Goal: Check status: Check status

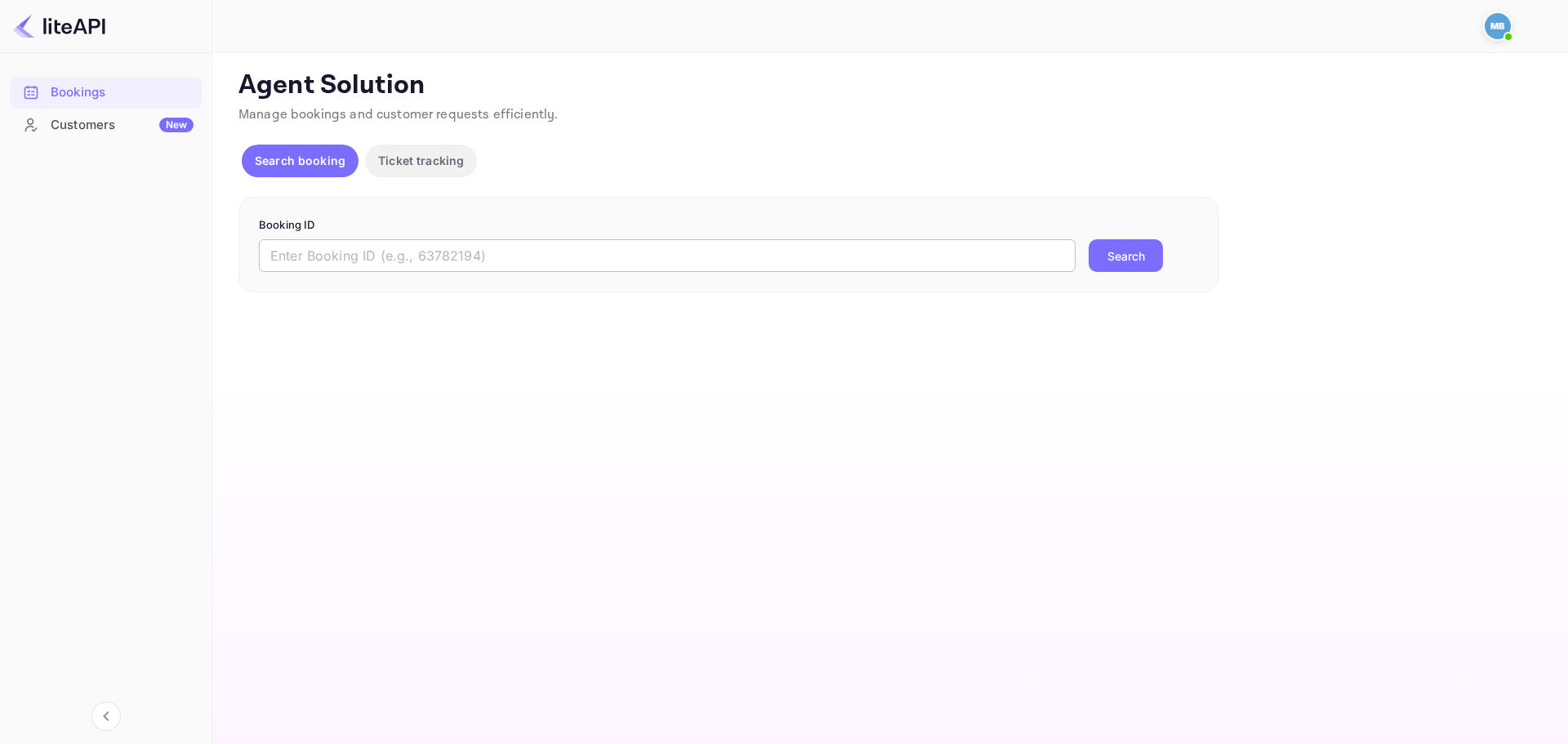
click at [480, 265] on input "text" at bounding box center [666, 255] width 816 height 32
paste input "9173824"
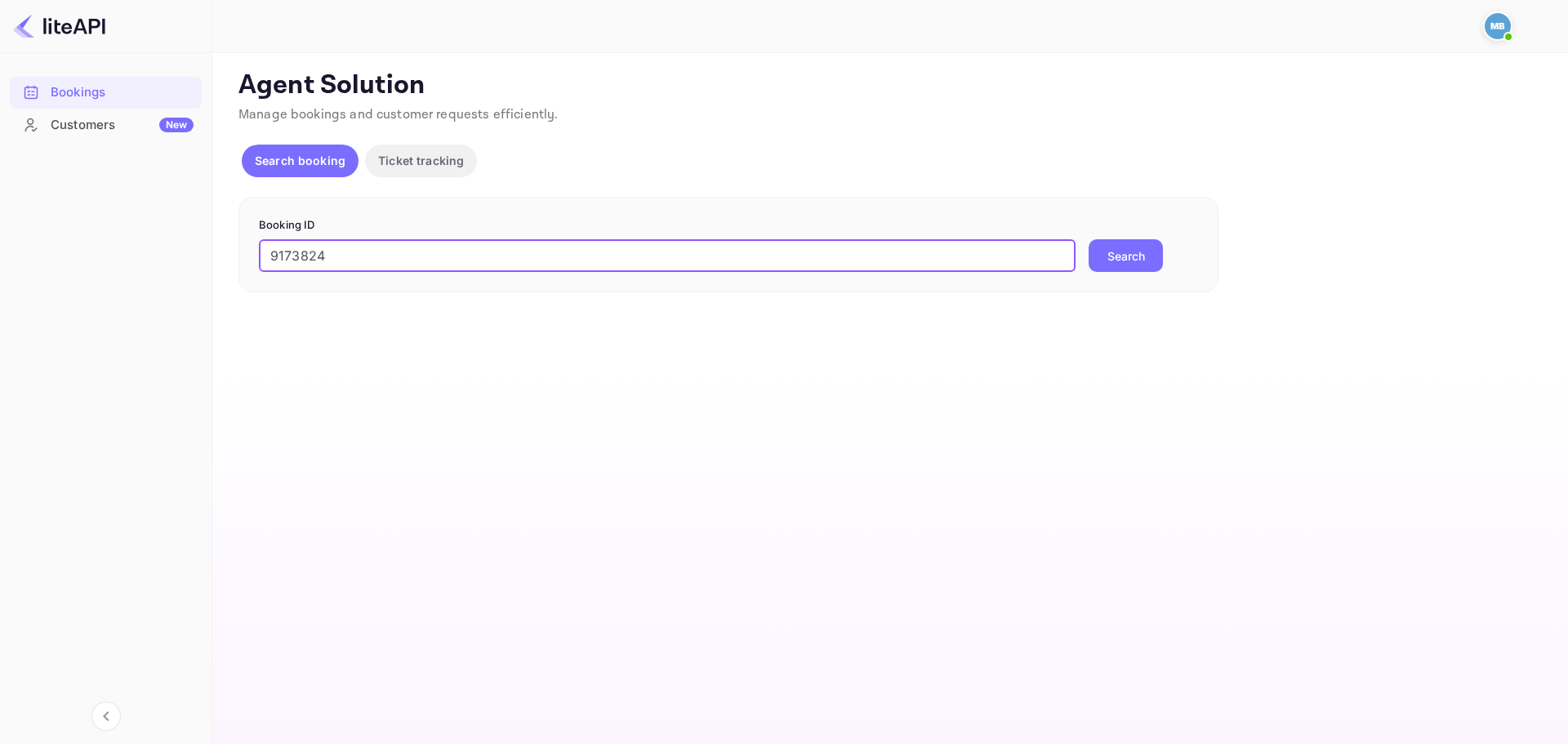
type input "9173824"
click at [1089, 239] on button "Search" at bounding box center [1126, 255] width 75 height 32
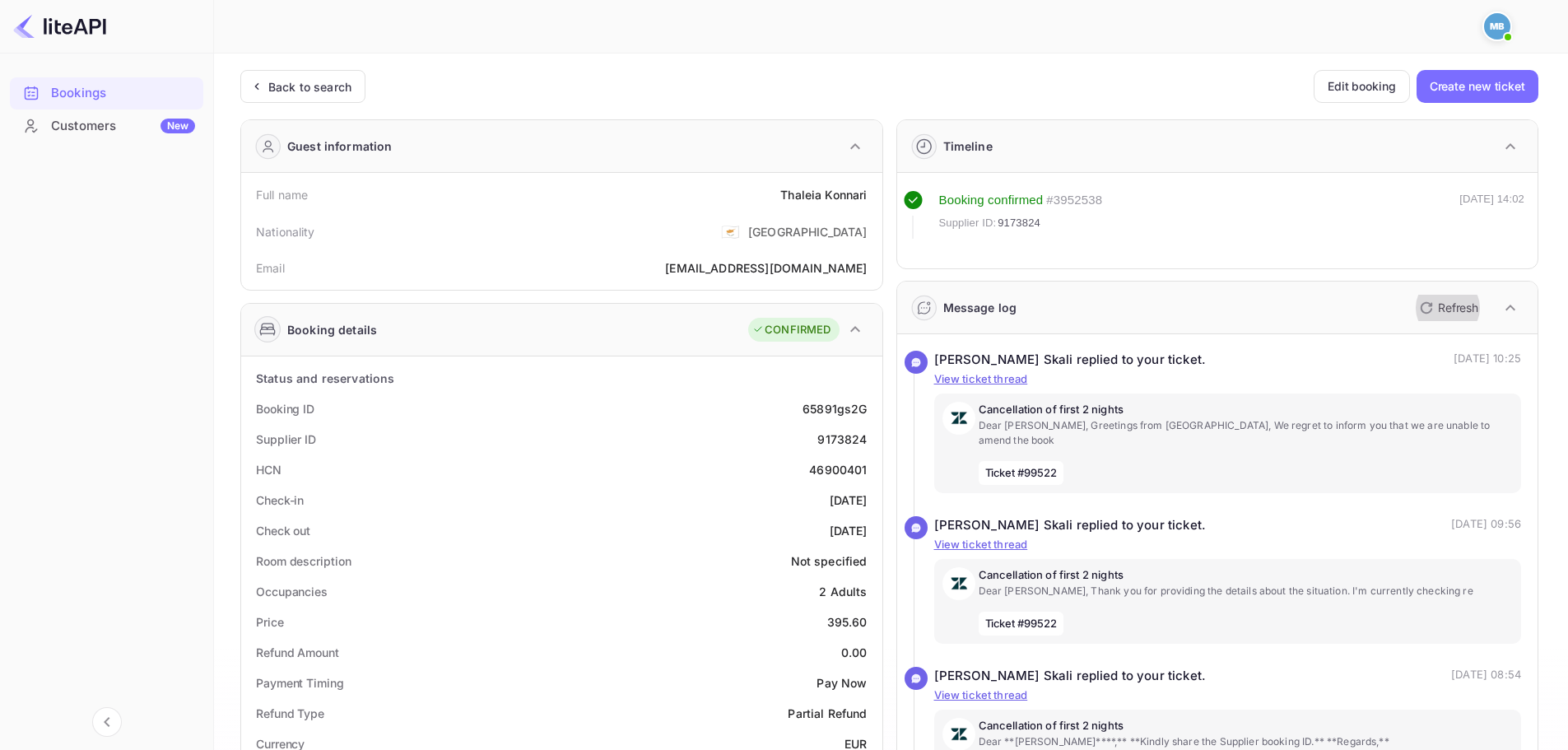
click at [1422, 304] on icon "button" at bounding box center [1427, 308] width 12 height 12
click at [266, 77] on div "Back to search" at bounding box center [303, 86] width 125 height 33
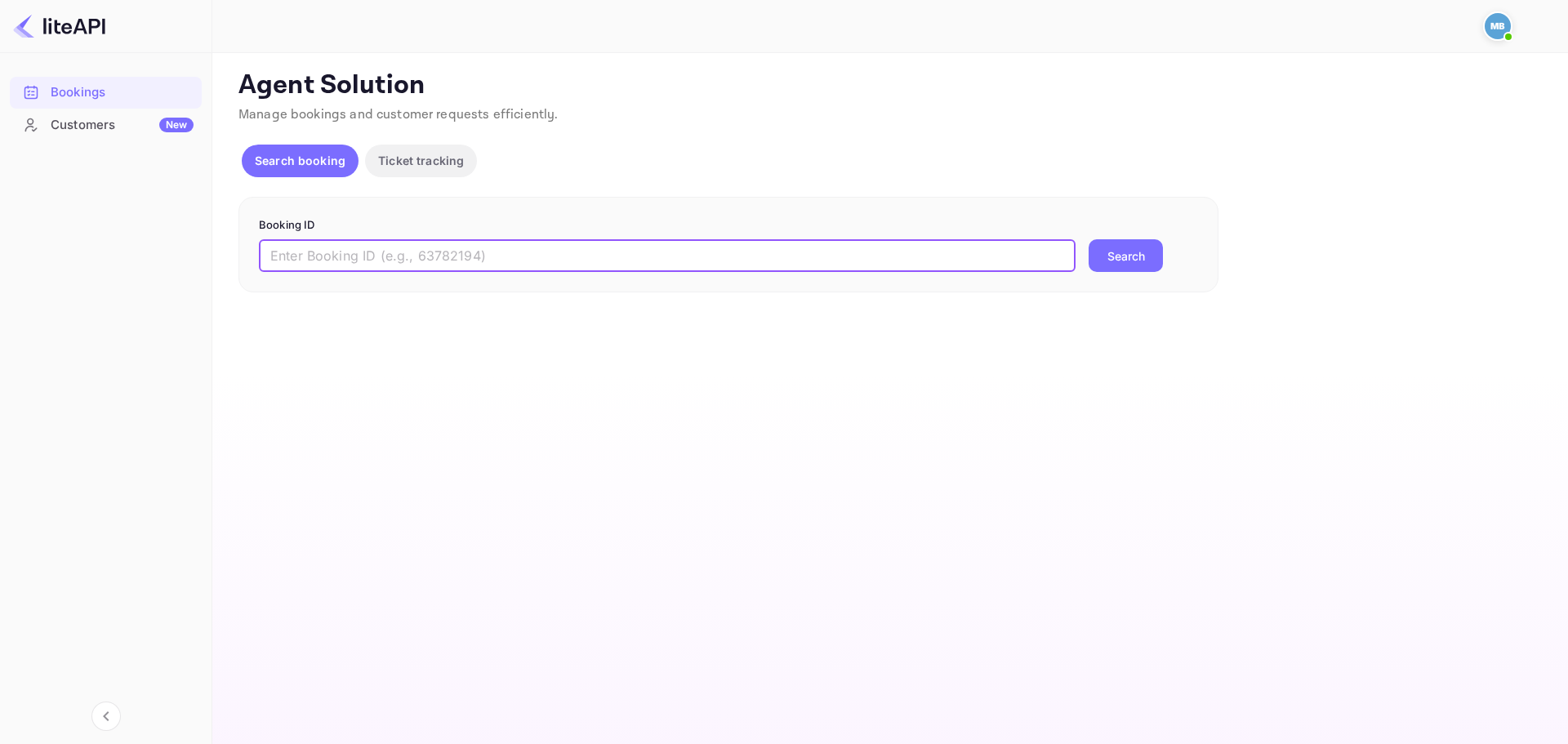
click at [426, 258] on input "text" at bounding box center [666, 255] width 816 height 32
paste input "9173824"
type input "9173824"
click at [1111, 262] on button "Search" at bounding box center [1126, 255] width 75 height 32
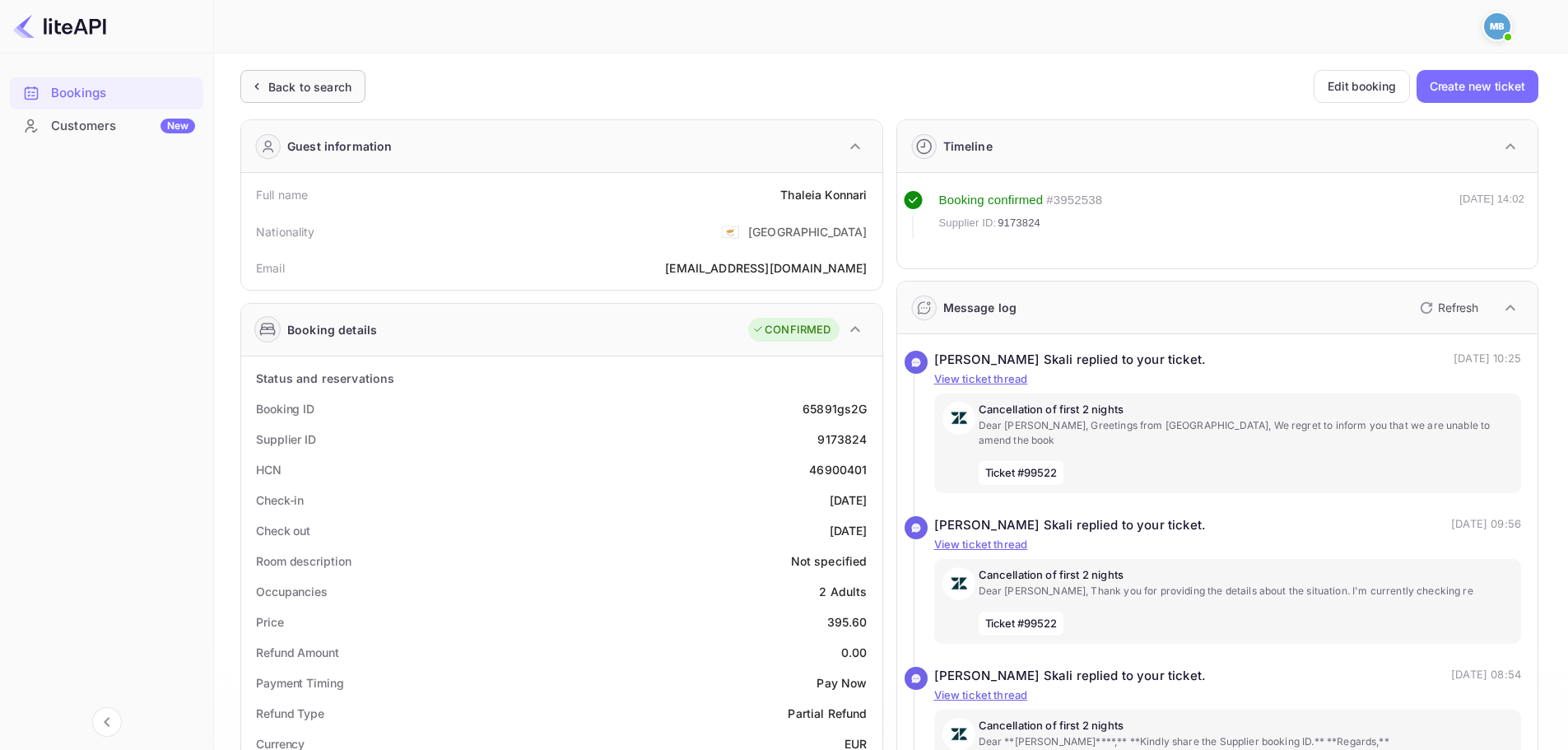
click at [289, 84] on div "Back to search" at bounding box center [310, 87] width 84 height 18
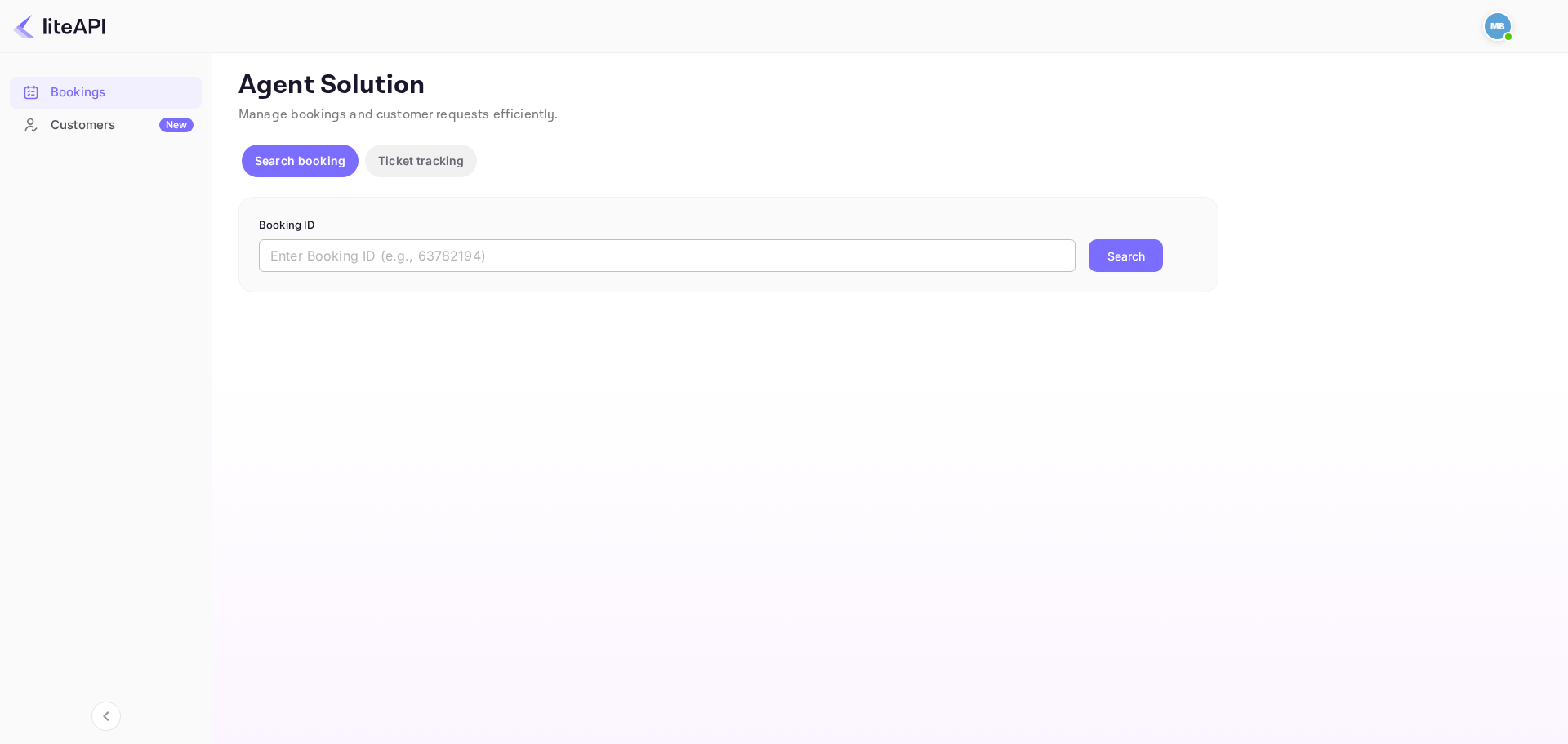
click at [458, 242] on input "text" at bounding box center [666, 255] width 816 height 32
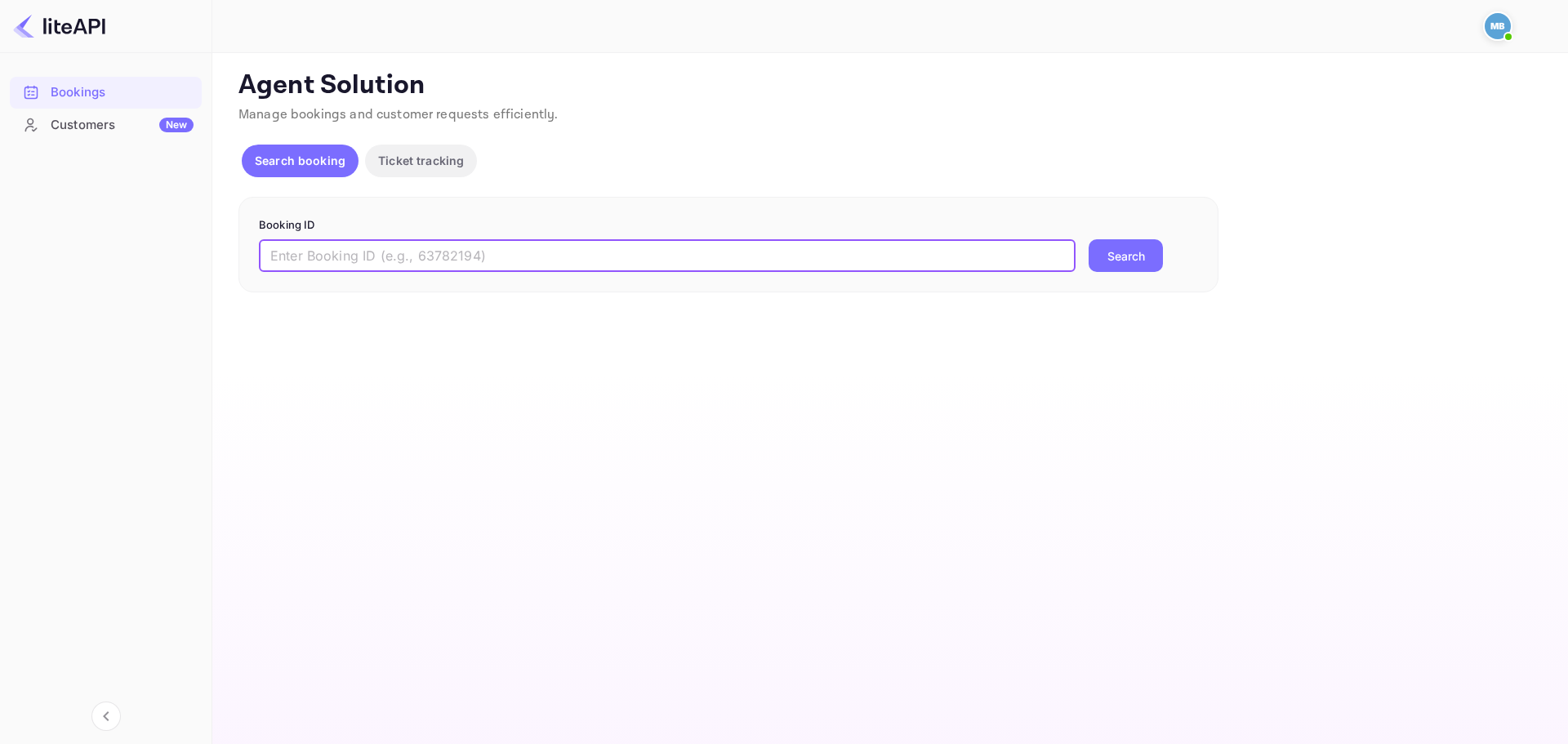
paste input "9173824"
type input "9173824"
click at [1149, 254] on button "Search" at bounding box center [1126, 255] width 75 height 32
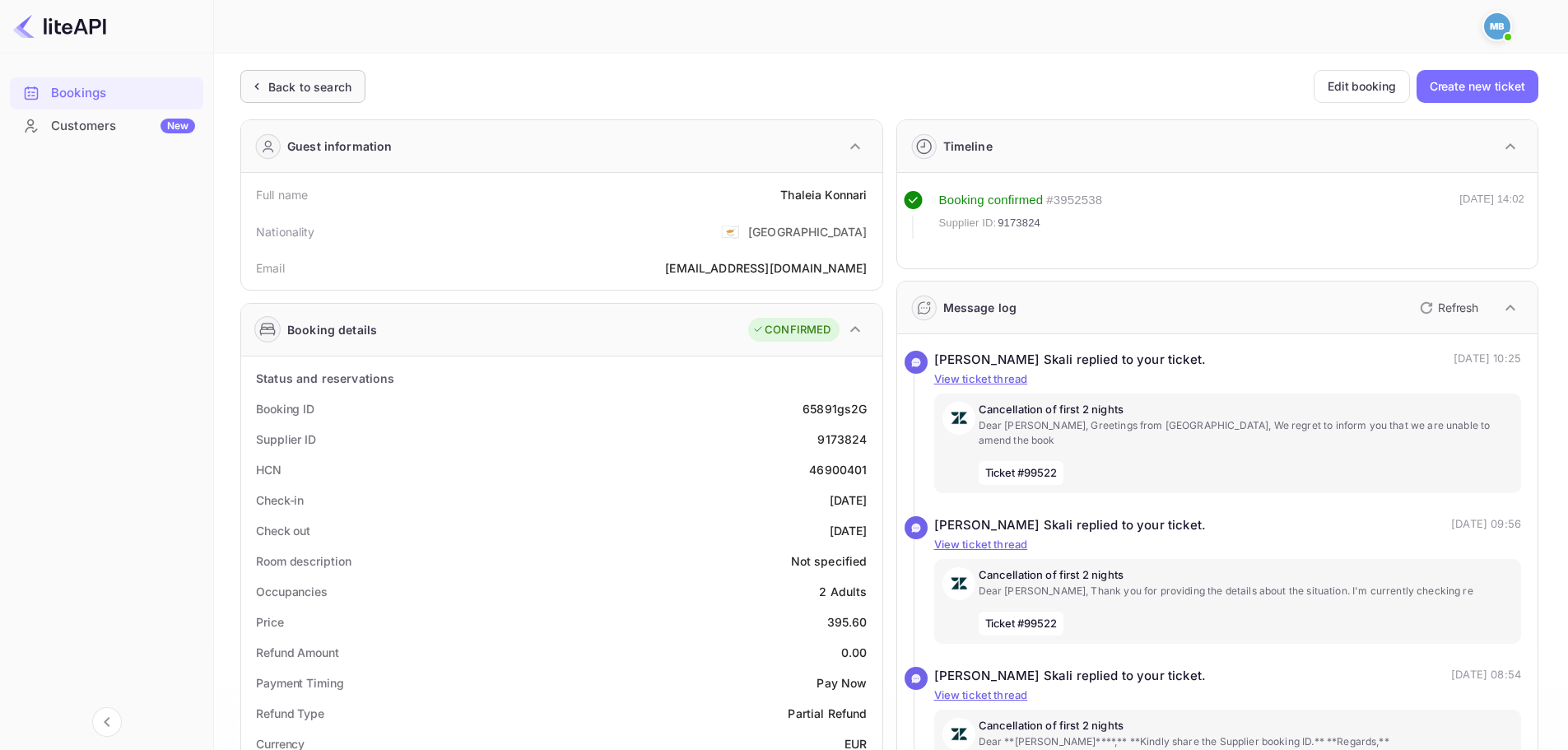
click at [326, 84] on div "Back to search" at bounding box center [310, 87] width 84 height 18
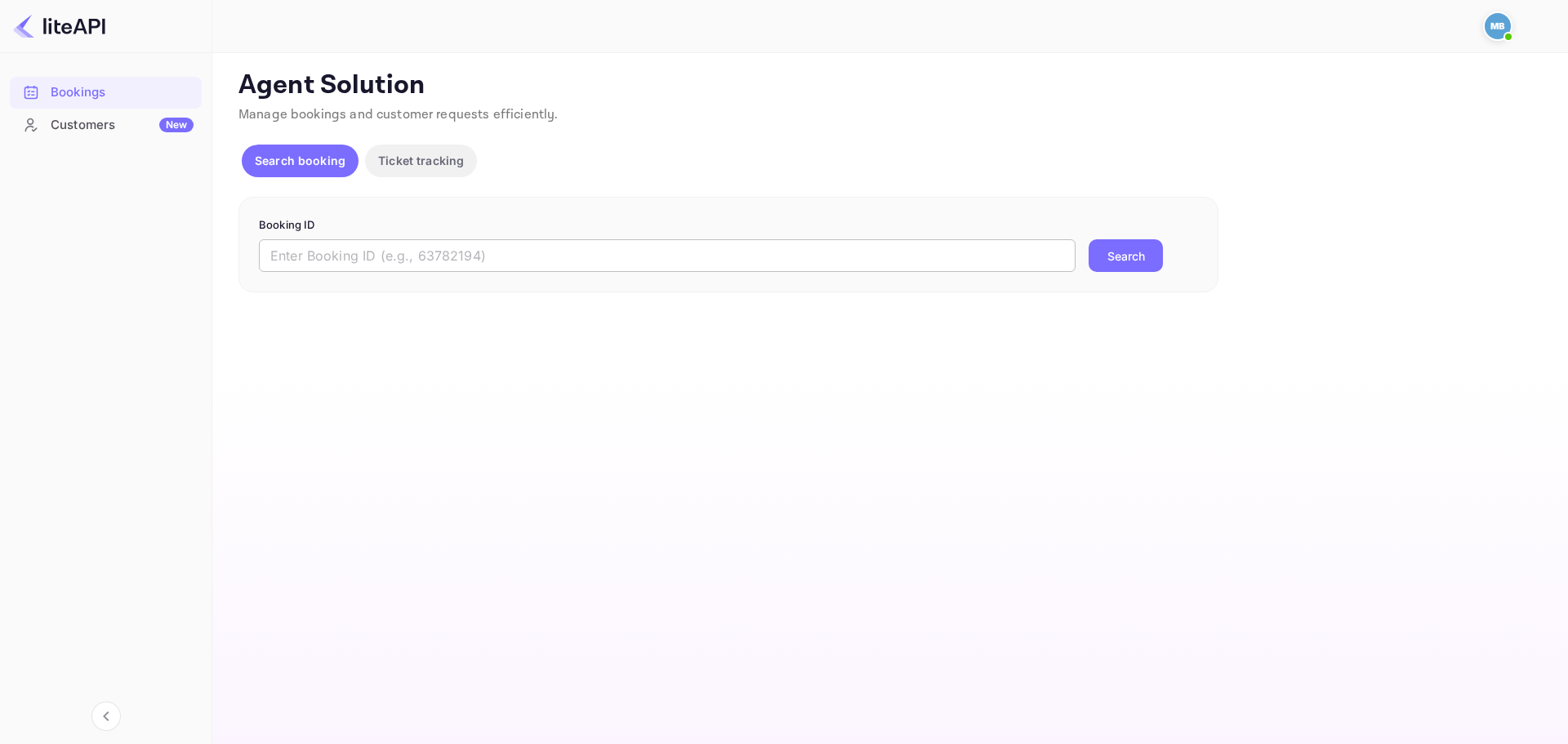
click at [380, 265] on input "text" at bounding box center [666, 255] width 816 height 32
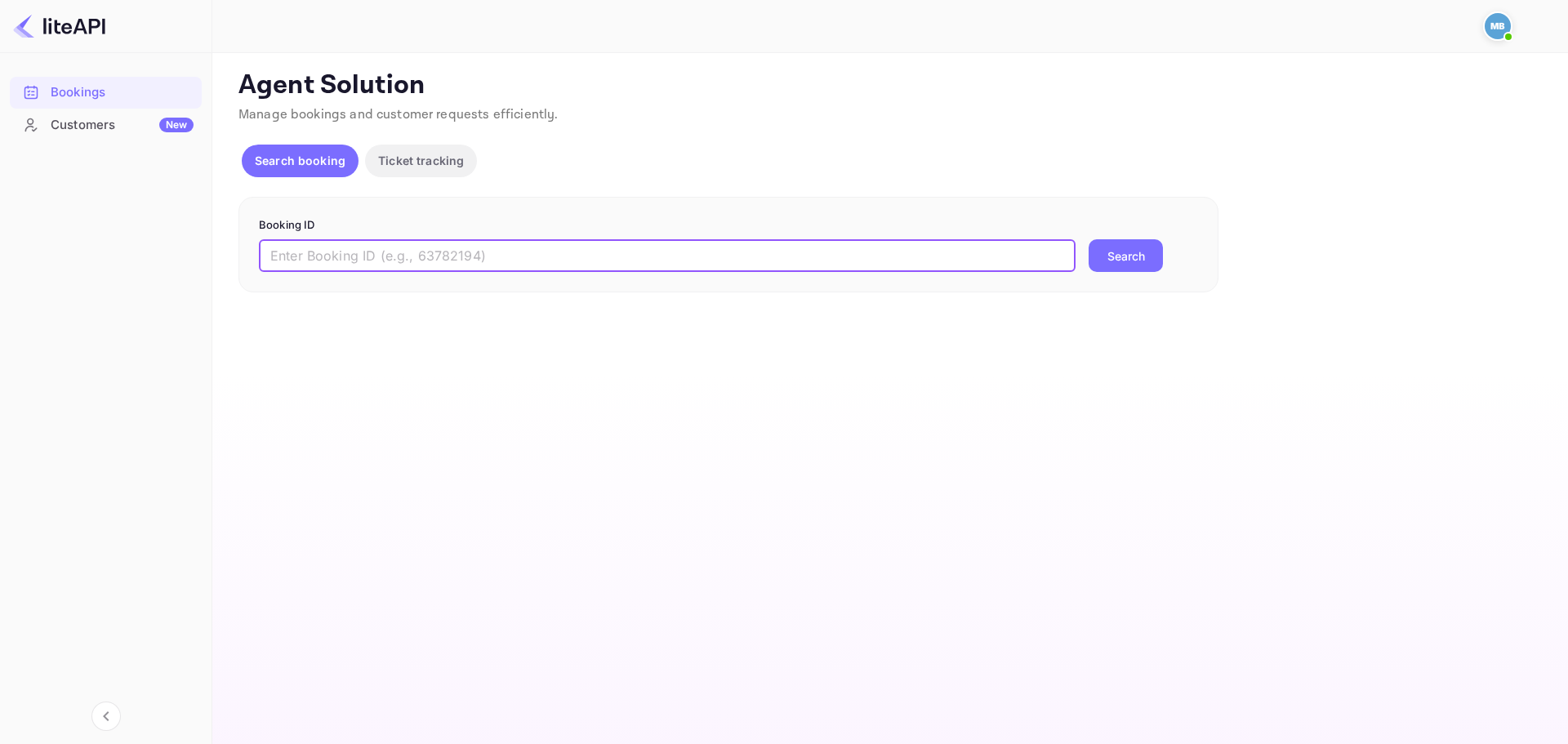
paste input "9173824"
type input "9173824"
click at [1131, 263] on button "Search" at bounding box center [1126, 255] width 75 height 32
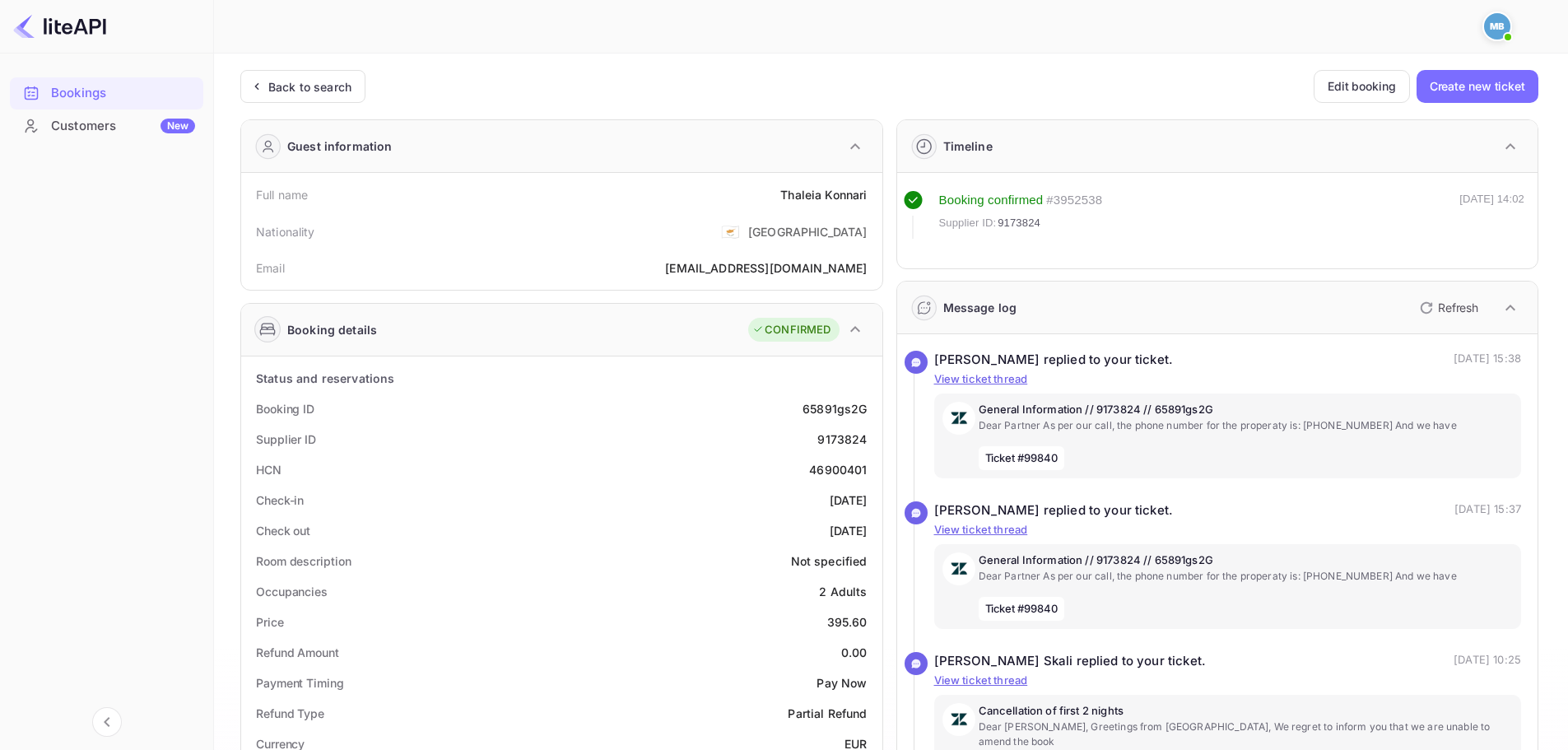
click at [214, 275] on div "Unsaved Changes Ticket Affiliate URL [URL][DOMAIN_NAME] Business partner name N…" at bounding box center [880, 682] width 1334 height 1257
